Goal: Information Seeking & Learning: Learn about a topic

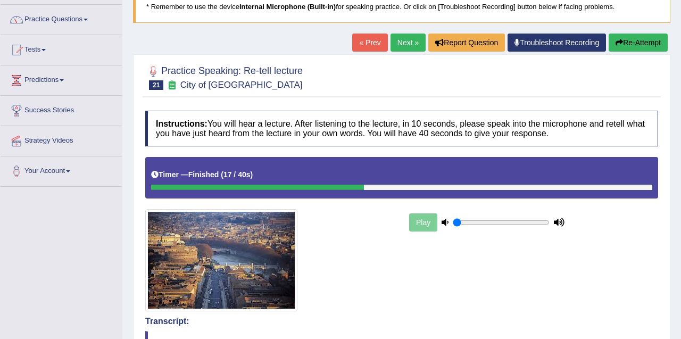
scroll to position [41, 0]
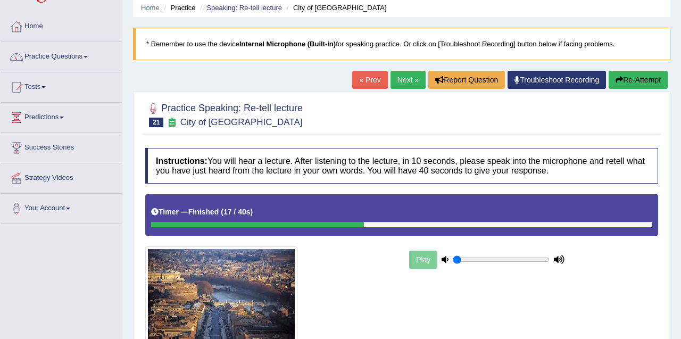
click at [630, 81] on button "Re-Attempt" at bounding box center [638, 80] width 59 height 18
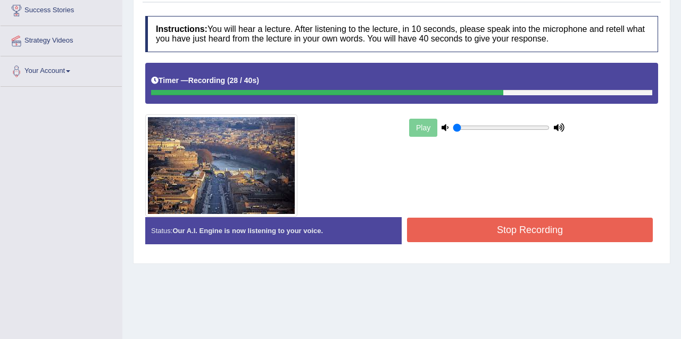
click at [549, 222] on button "Stop Recording" at bounding box center [530, 230] width 246 height 24
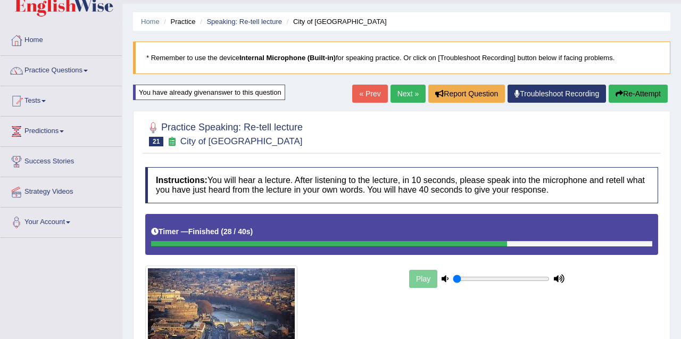
scroll to position [6, 0]
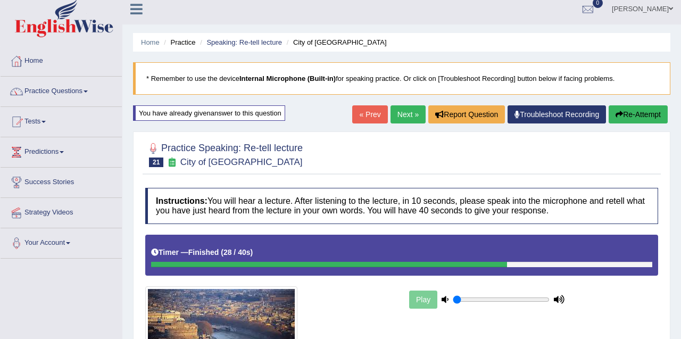
click at [625, 117] on button "Re-Attempt" at bounding box center [638, 114] width 59 height 18
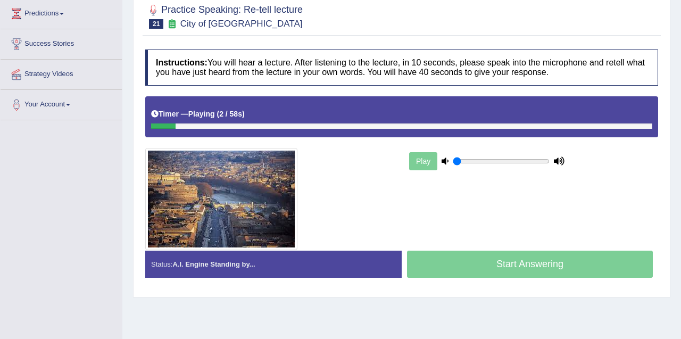
scroll to position [146, 0]
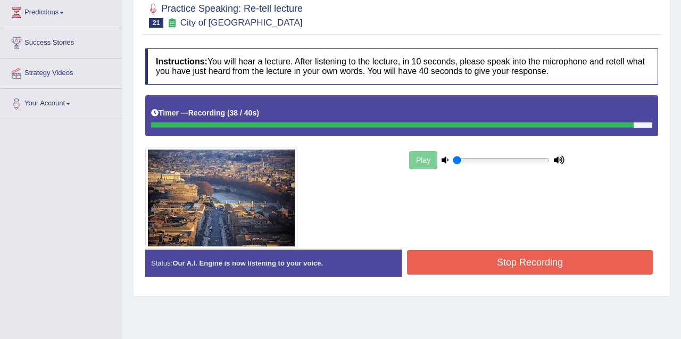
click at [537, 262] on button "Stop Recording" at bounding box center [530, 262] width 246 height 24
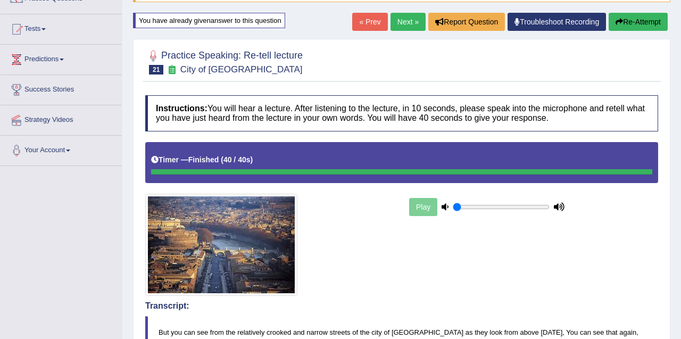
scroll to position [94, 0]
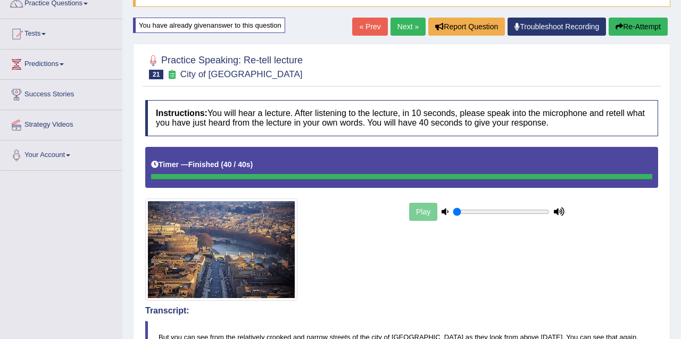
click at [399, 28] on link "Next »" at bounding box center [408, 27] width 35 height 18
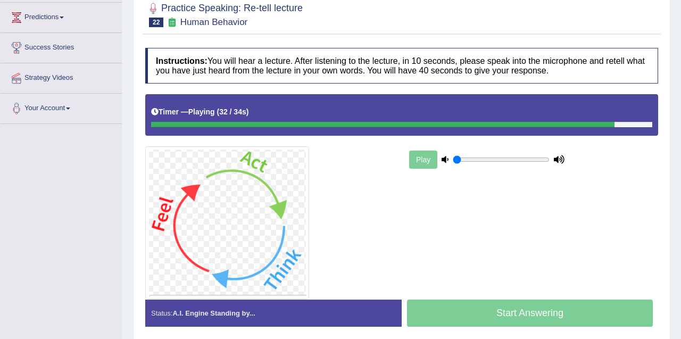
scroll to position [144, 0]
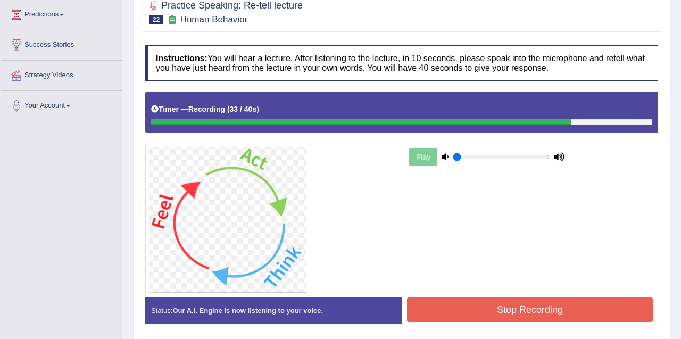
click at [497, 304] on button "Stop Recording" at bounding box center [530, 310] width 246 height 24
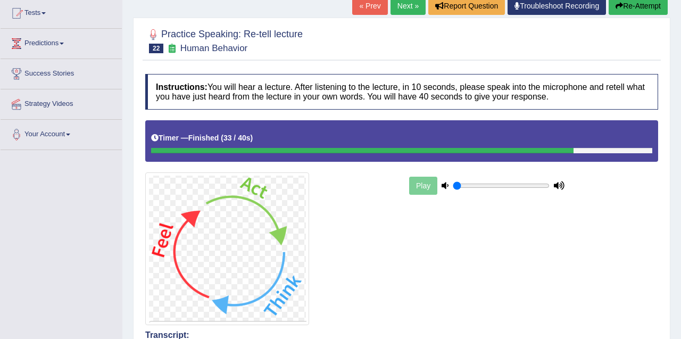
scroll to position [92, 0]
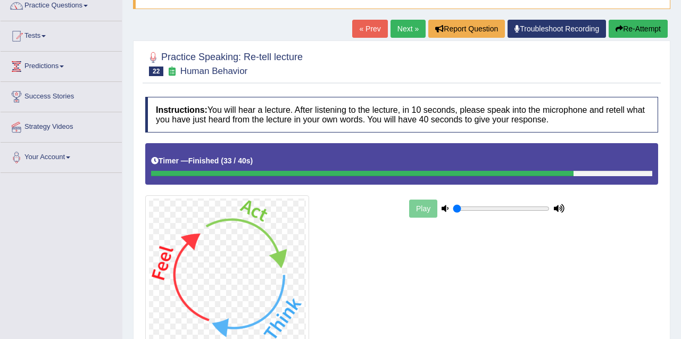
click at [402, 31] on link "Next »" at bounding box center [408, 29] width 35 height 18
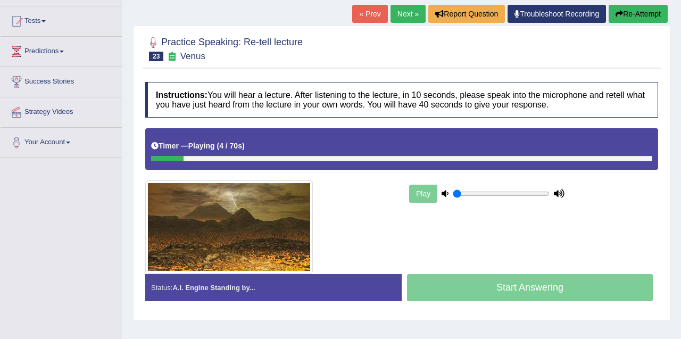
scroll to position [110, 0]
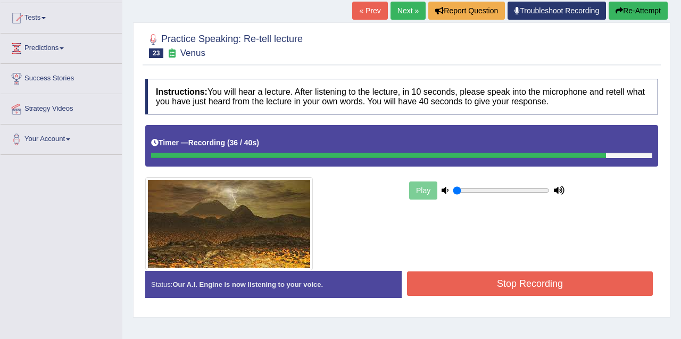
click at [524, 282] on button "Stop Recording" at bounding box center [530, 283] width 246 height 24
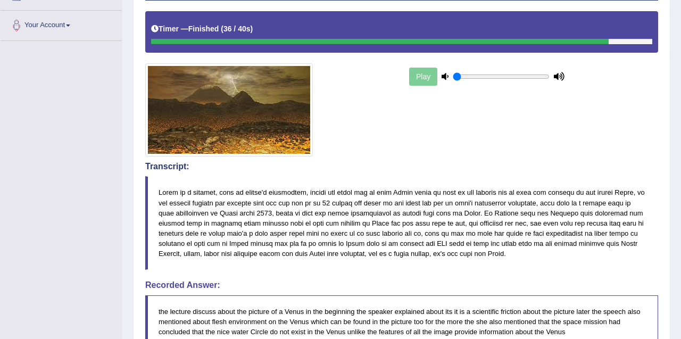
scroll to position [0, 0]
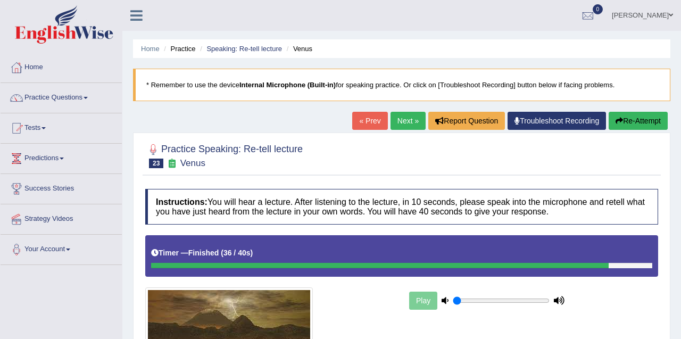
click at [403, 125] on link "Next »" at bounding box center [408, 121] width 35 height 18
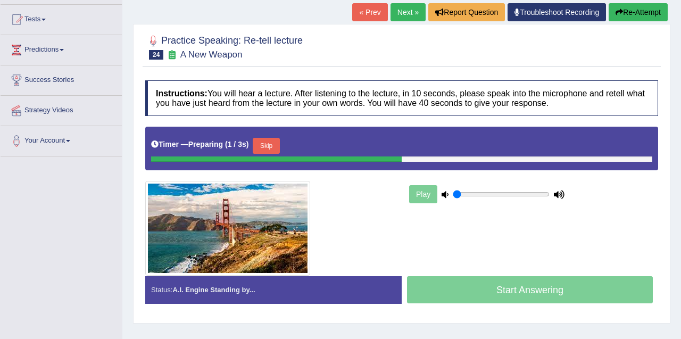
scroll to position [141, 0]
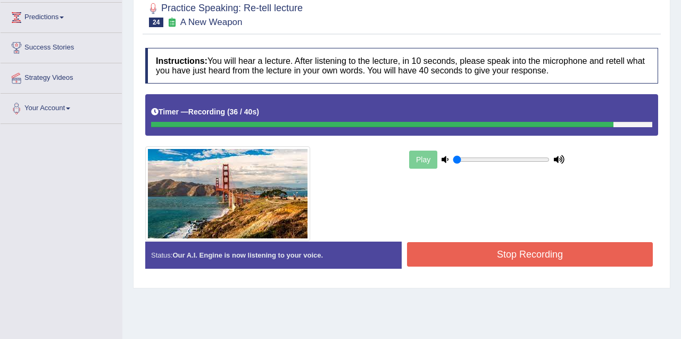
click at [531, 259] on button "Stop Recording" at bounding box center [530, 254] width 246 height 24
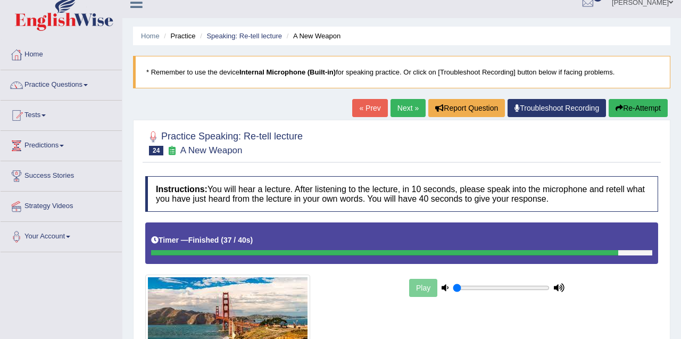
scroll to position [0, 0]
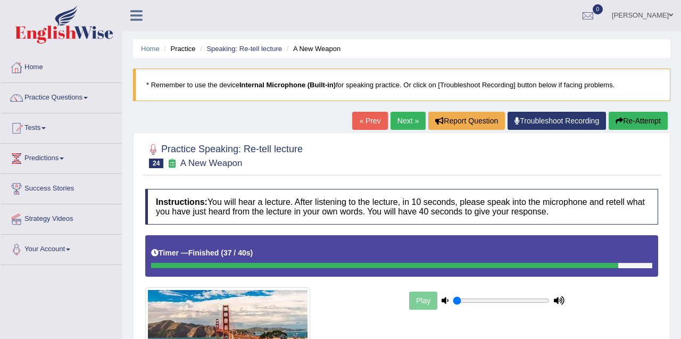
click at [398, 121] on link "Next »" at bounding box center [408, 121] width 35 height 18
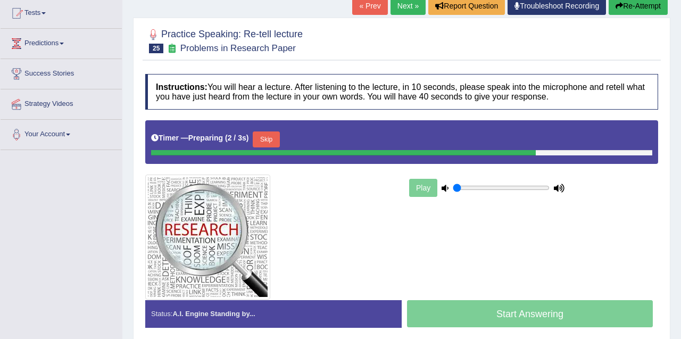
scroll to position [123, 0]
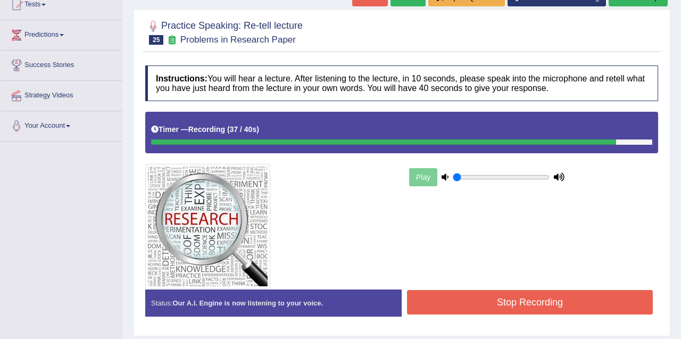
click at [509, 299] on button "Stop Recording" at bounding box center [530, 302] width 246 height 24
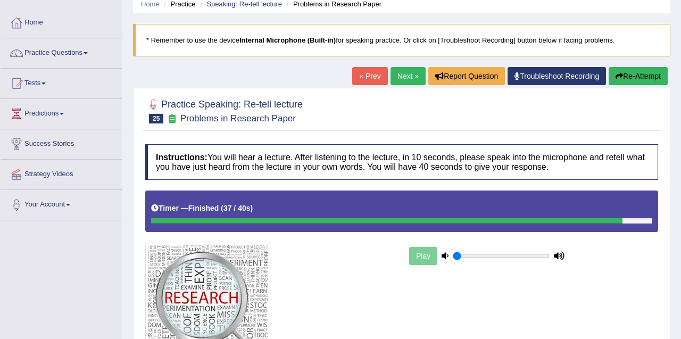
scroll to position [0, 0]
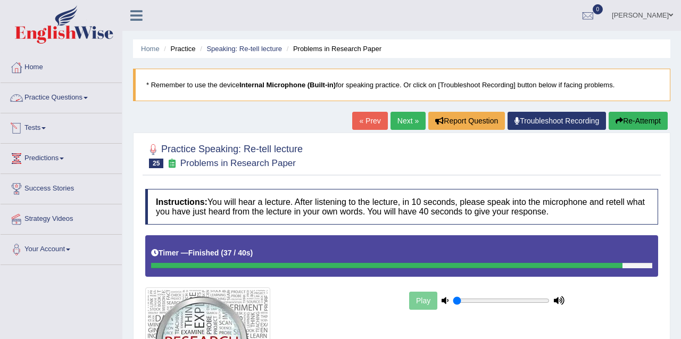
click at [58, 98] on link "Practice Questions" at bounding box center [61, 96] width 121 height 27
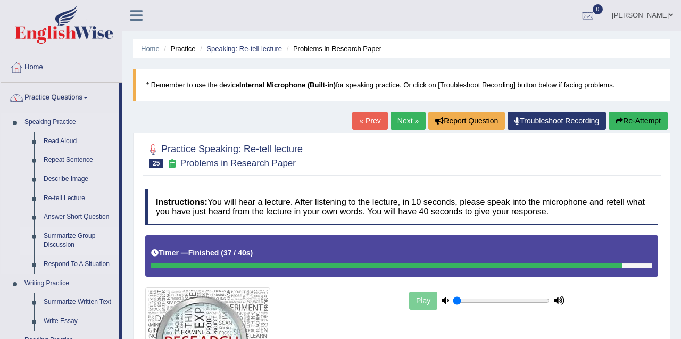
click at [62, 238] on link "Summarize Group Discussion" at bounding box center [79, 241] width 80 height 28
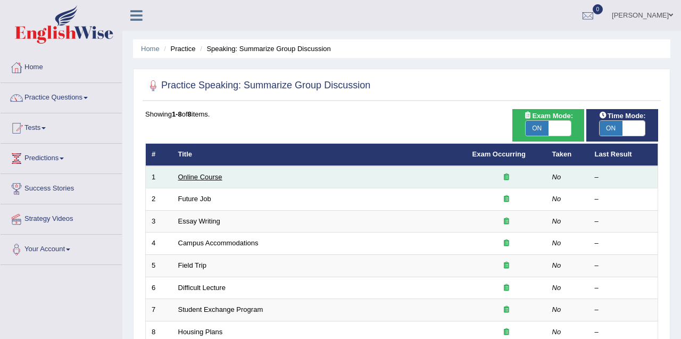
click at [203, 180] on link "Online Course" at bounding box center [200, 177] width 44 height 8
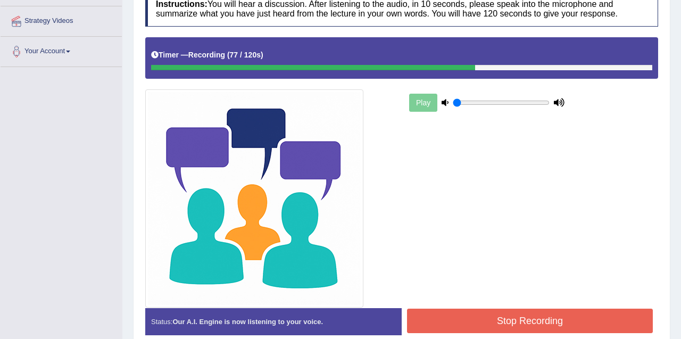
scroll to position [249, 0]
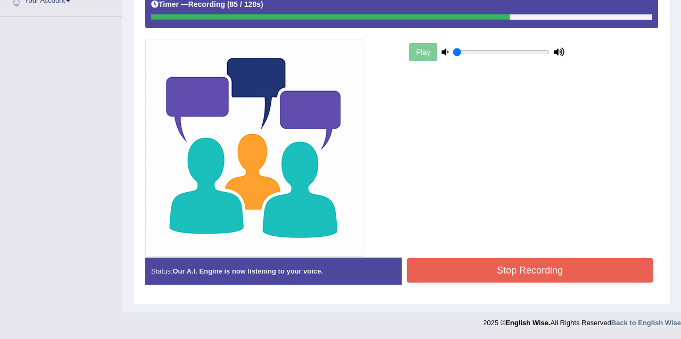
click at [509, 274] on button "Stop Recording" at bounding box center [530, 270] width 246 height 24
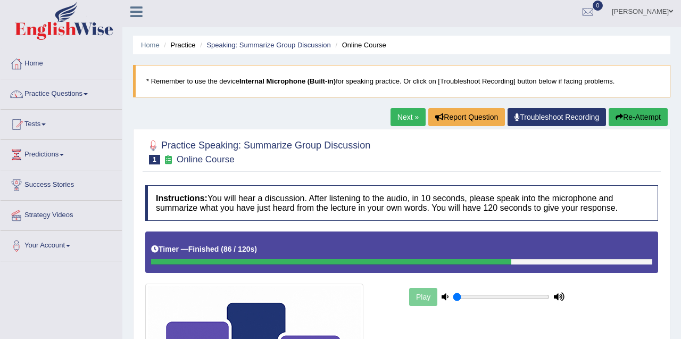
scroll to position [5, 0]
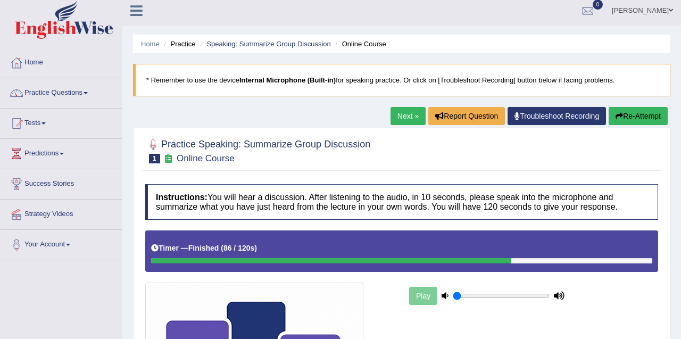
click at [401, 121] on link "Next »" at bounding box center [408, 116] width 35 height 18
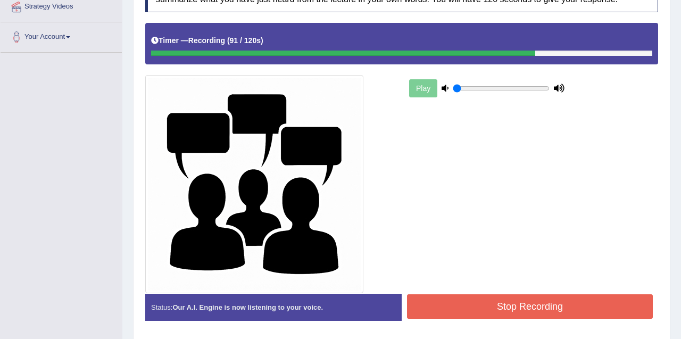
scroll to position [213, 0]
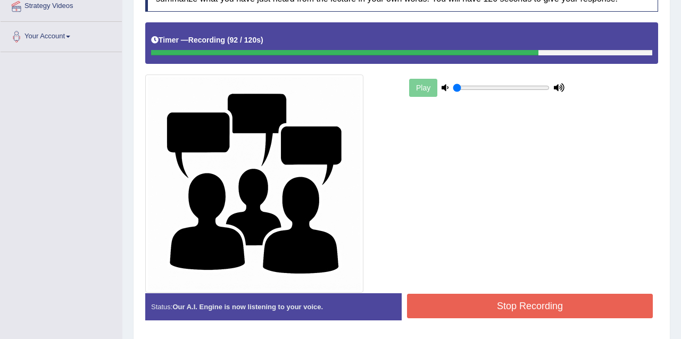
click at [537, 302] on button "Stop Recording" at bounding box center [530, 306] width 246 height 24
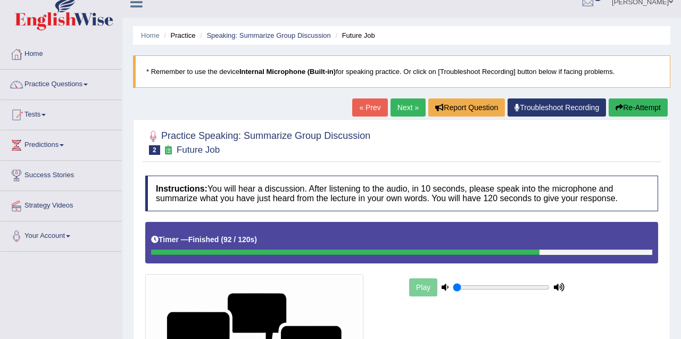
scroll to position [0, 0]
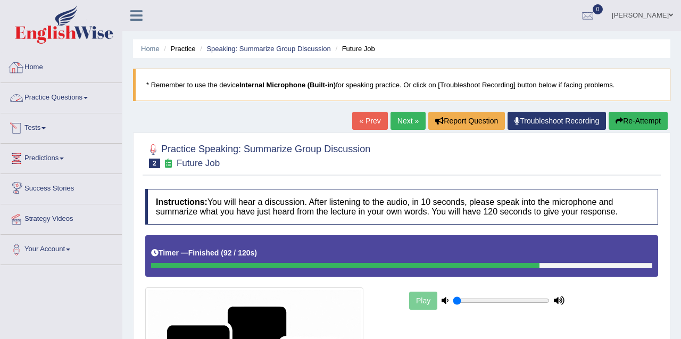
click at [55, 102] on link "Practice Questions" at bounding box center [61, 96] width 121 height 27
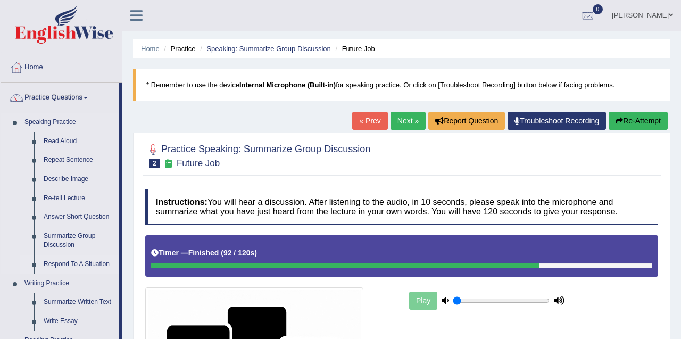
click at [57, 263] on link "Respond To A Situation" at bounding box center [79, 264] width 80 height 19
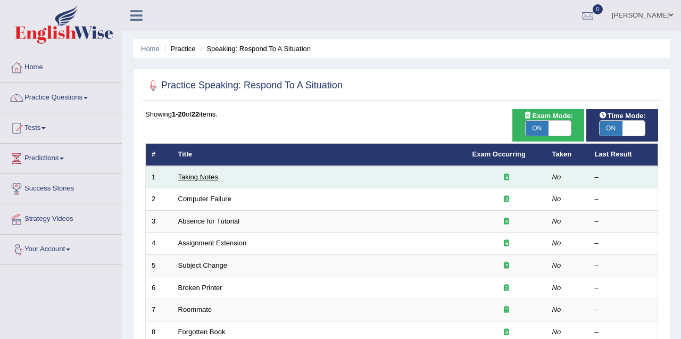
click at [208, 173] on link "Taking Notes" at bounding box center [198, 177] width 40 height 8
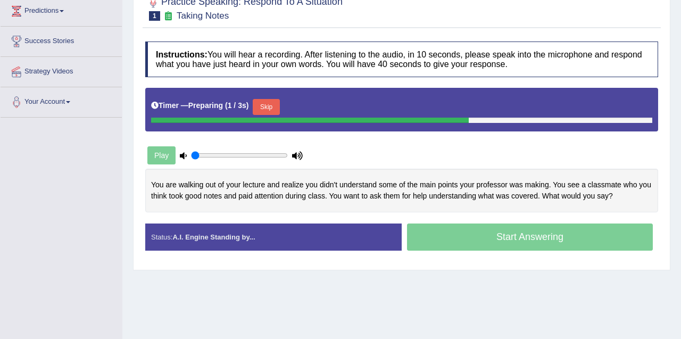
scroll to position [156, 0]
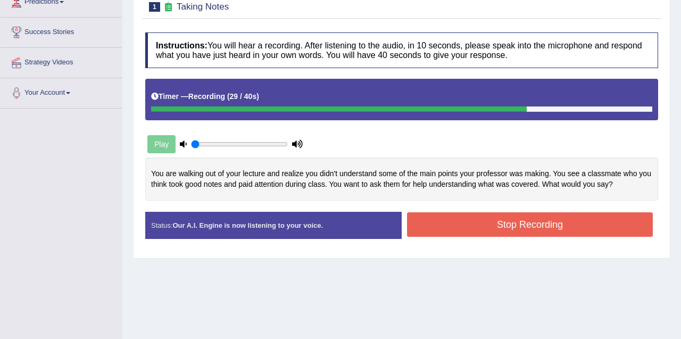
click at [554, 227] on button "Stop Recording" at bounding box center [530, 224] width 246 height 24
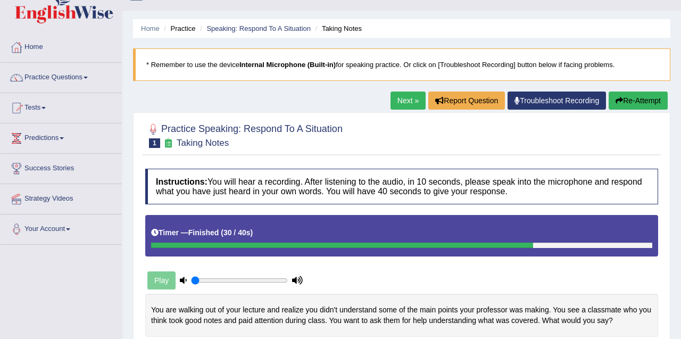
scroll to position [0, 0]
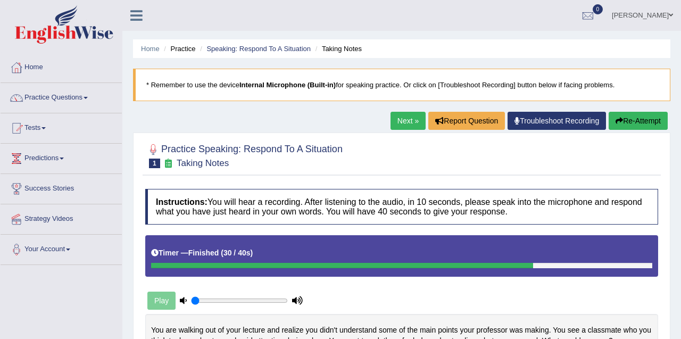
click at [398, 125] on link "Next »" at bounding box center [408, 121] width 35 height 18
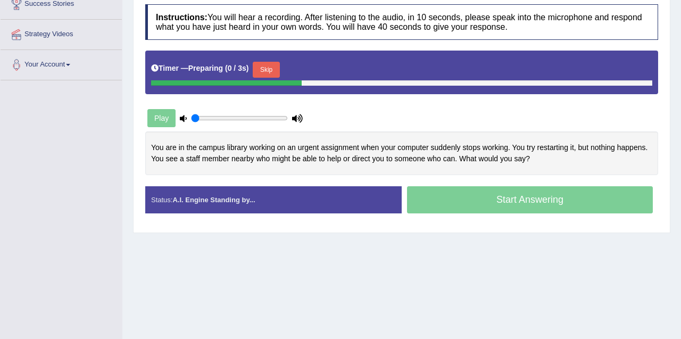
scroll to position [186, 0]
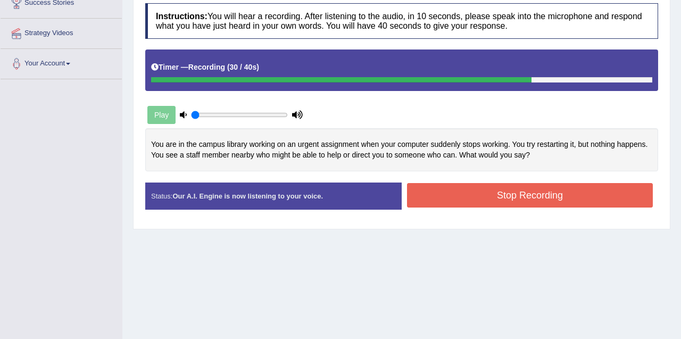
click at [517, 198] on button "Stop Recording" at bounding box center [530, 195] width 246 height 24
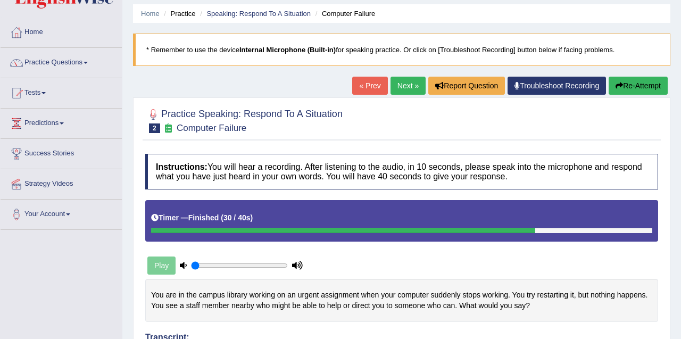
scroll to position [30, 0]
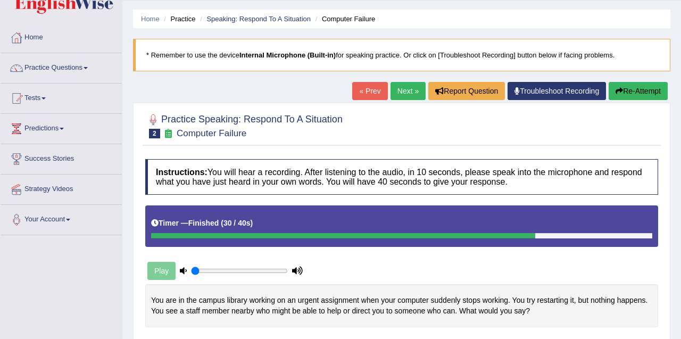
click at [405, 92] on link "Next »" at bounding box center [408, 91] width 35 height 18
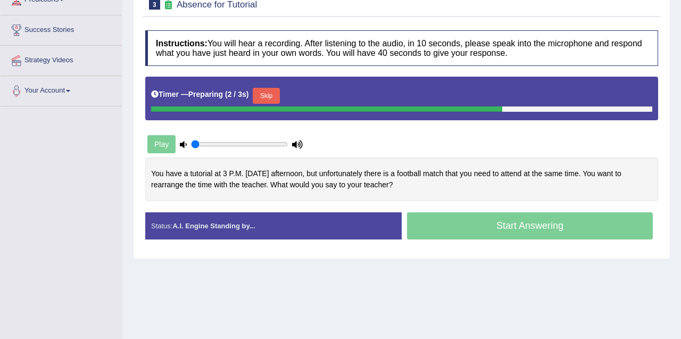
scroll to position [189, 0]
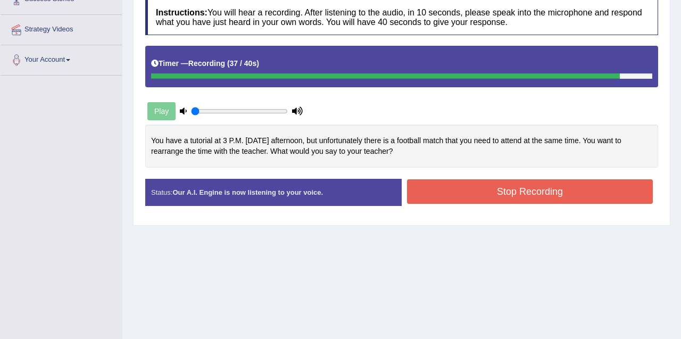
click at [548, 195] on button "Stop Recording" at bounding box center [530, 191] width 246 height 24
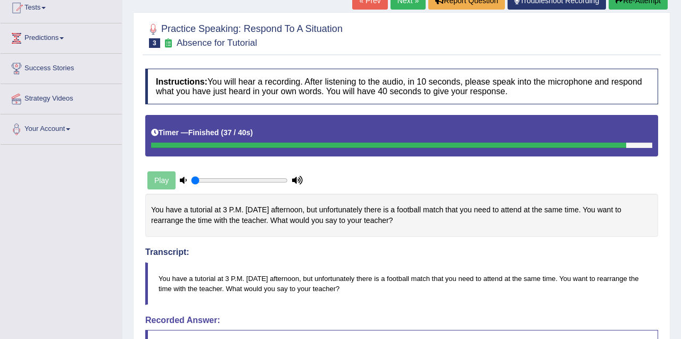
scroll to position [0, 0]
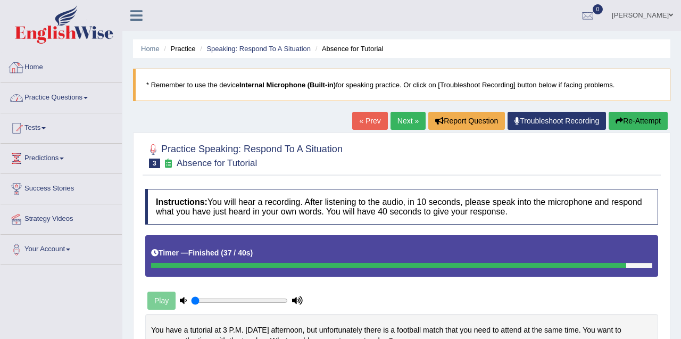
click at [78, 95] on link "Practice Questions" at bounding box center [61, 96] width 121 height 27
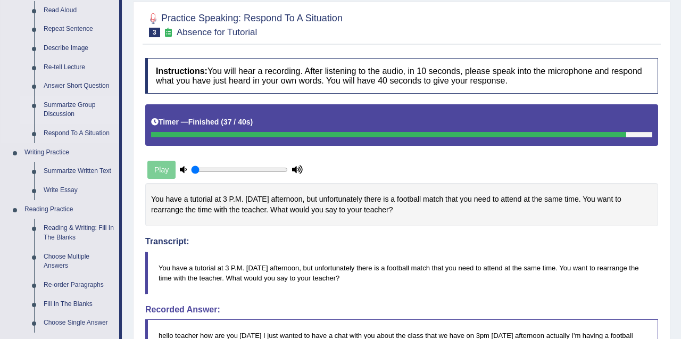
scroll to position [129, 0]
